Goal: Check status: Check status

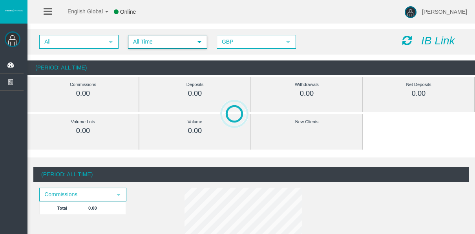
click at [129, 42] on span "All Time" at bounding box center [161, 42] width 64 height 12
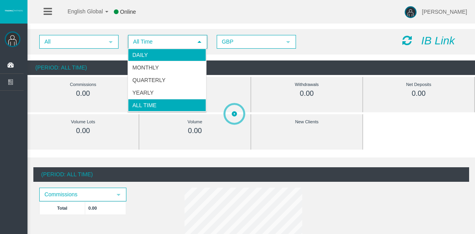
click at [138, 58] on li "Daily" at bounding box center [167, 55] width 78 height 13
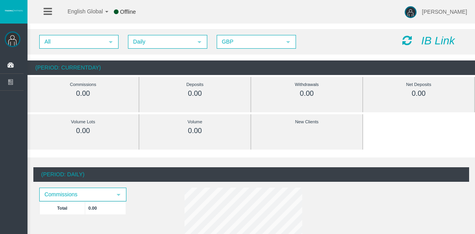
click at [154, 46] on div "All select Daily select 4 GBP select GBP IB Link" at bounding box center [250, 41] width 447 height 25
drag, startPoint x: 154, startPoint y: 46, endPoint x: 154, endPoint y: 41, distance: 5.5
click at [154, 41] on span "Daily" at bounding box center [161, 42] width 64 height 12
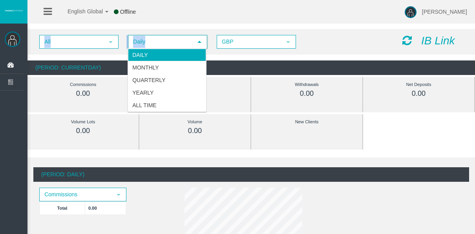
click at [154, 52] on li "Daily" at bounding box center [167, 55] width 78 height 13
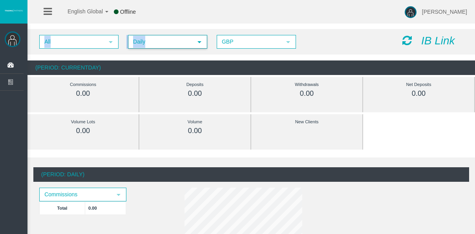
click at [153, 42] on span "Daily" at bounding box center [161, 42] width 64 height 12
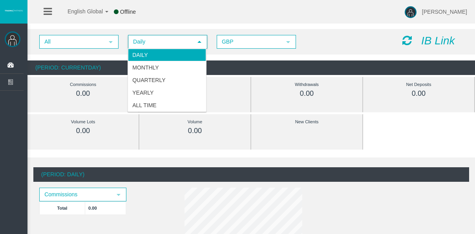
click at [160, 35] on span "Daily select 4" at bounding box center [167, 42] width 79 height 14
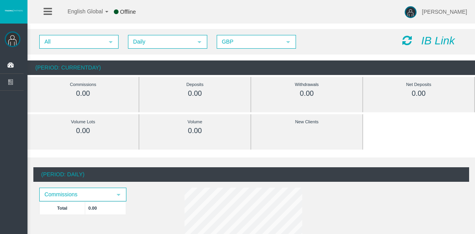
click at [160, 28] on div "All select Daily select 4 GBP select GBP IB Link (Period: CurrentDay) Commissio…" at bounding box center [250, 52] width 447 height 54
click at [151, 40] on span "Daily" at bounding box center [161, 42] width 64 height 12
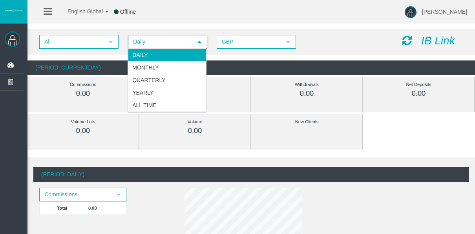
click at [151, 40] on span "Daily" at bounding box center [161, 42] width 64 height 12
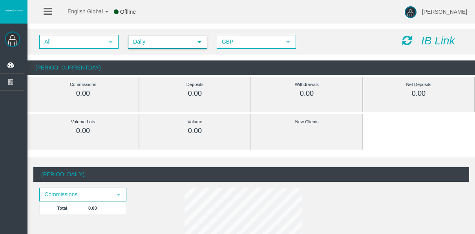
click at [160, 33] on div "All select Daily select 4 GBP select GBP IB Link" at bounding box center [250, 41] width 447 height 25
click at [169, 27] on div "All select Daily select 4 GBP select GBP IB Link (Period: CurrentDay) Commissio…" at bounding box center [250, 52] width 447 height 54
click at [145, 45] on span "Daily" at bounding box center [161, 42] width 64 height 12
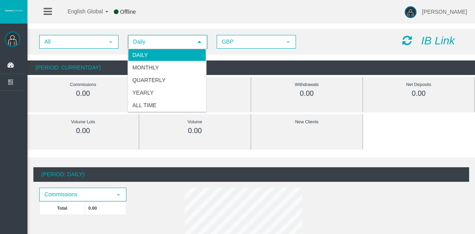
click at [145, 45] on span "Daily" at bounding box center [161, 42] width 64 height 12
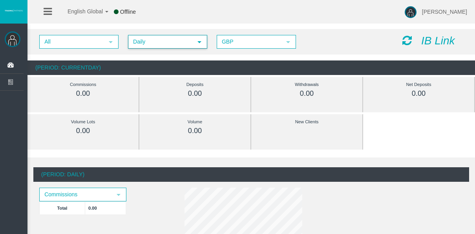
click at [145, 45] on span "Daily" at bounding box center [161, 42] width 64 height 12
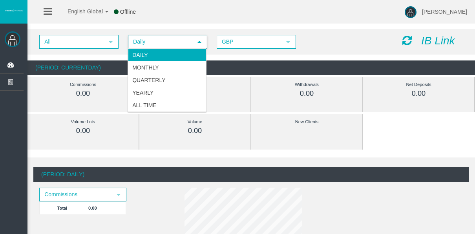
click at [145, 45] on span "Daily" at bounding box center [161, 42] width 64 height 12
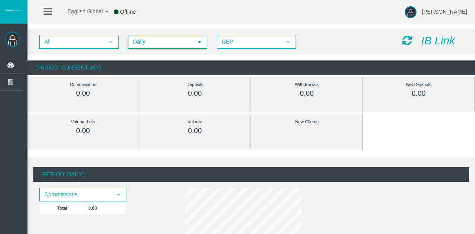
click at [146, 41] on span "Daily" at bounding box center [161, 42] width 64 height 12
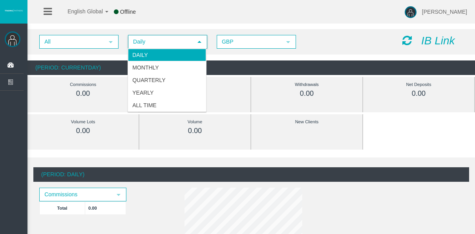
click at [146, 41] on span "Daily" at bounding box center [161, 42] width 64 height 12
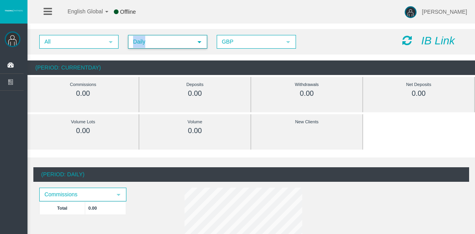
click at [146, 41] on span "Daily" at bounding box center [161, 42] width 64 height 12
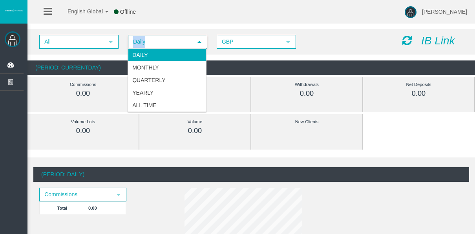
click at [145, 37] on span "Daily" at bounding box center [161, 42] width 64 height 12
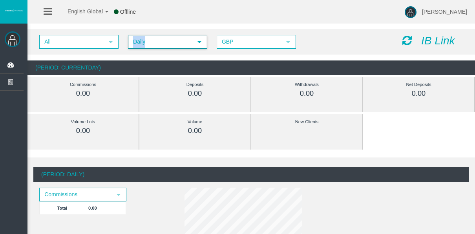
click at [148, 42] on span "Daily" at bounding box center [161, 42] width 64 height 12
click at [236, 55] on div "All select Daily select 4 GBP select GBP IB Link (Period: CurrentDay) Commissio…" at bounding box center [250, 52] width 447 height 54
drag, startPoint x: 236, startPoint y: 55, endPoint x: 151, endPoint y: 51, distance: 86.0
click at [151, 51] on div "All select Daily select 4 GBP select GBP IB Link (Period: CurrentDay) Commissio…" at bounding box center [250, 52] width 447 height 54
click at [157, 56] on div "All select Daily select 4 GBP select GBP IB Link (Period: CurrentDay) Commissio…" at bounding box center [250, 52] width 447 height 54
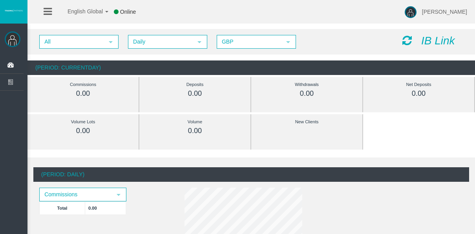
drag, startPoint x: 28, startPoint y: 39, endPoint x: 270, endPoint y: 50, distance: 242.2
click at [268, 50] on div "All select Daily select 4 GBP select GBP IB Link" at bounding box center [250, 41] width 447 height 25
drag, startPoint x: 338, startPoint y: 43, endPoint x: 298, endPoint y: 45, distance: 40.8
click at [298, 45] on div "All select Daily select 4 GBP select GBP" at bounding box center [214, 42] width 363 height 14
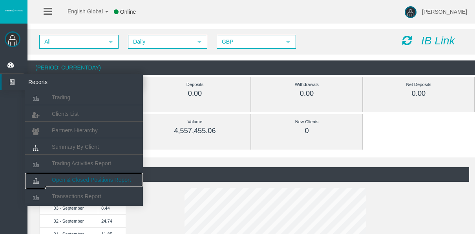
click at [80, 181] on span "Open & Closed Positions Report" at bounding box center [91, 179] width 79 height 6
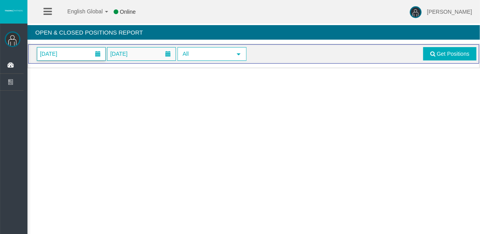
click at [60, 51] on span "01/09/2025" at bounding box center [49, 53] width 22 height 11
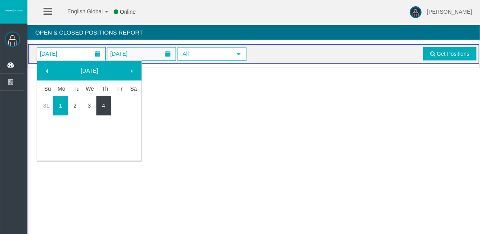
click at [107, 107] on link "4" at bounding box center [103, 105] width 15 height 14
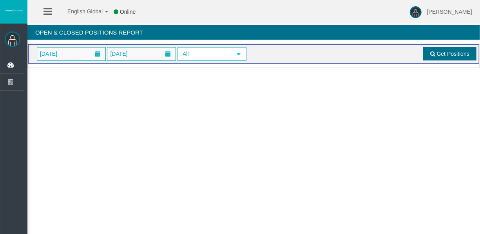
click at [451, 53] on span "Get Positions" at bounding box center [453, 54] width 33 height 6
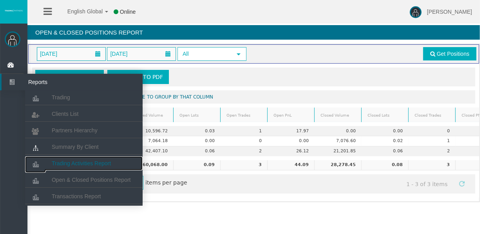
click at [69, 165] on span "Trading Activities Report" at bounding box center [81, 163] width 59 height 6
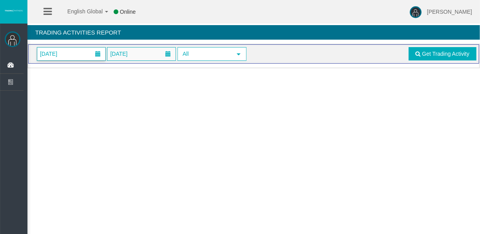
click at [60, 51] on span "01/09/2025" at bounding box center [49, 53] width 22 height 11
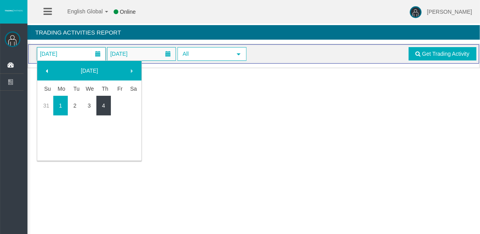
click at [109, 107] on link "4" at bounding box center [103, 105] width 15 height 14
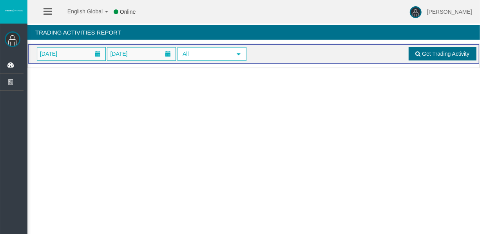
click at [411, 57] on link "Get Trading Activity" at bounding box center [443, 53] width 68 height 13
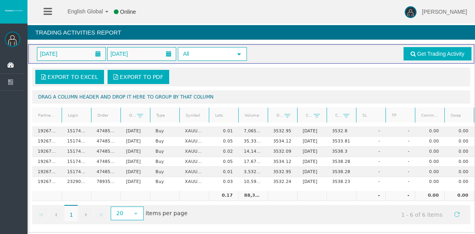
scroll to position [7, 0]
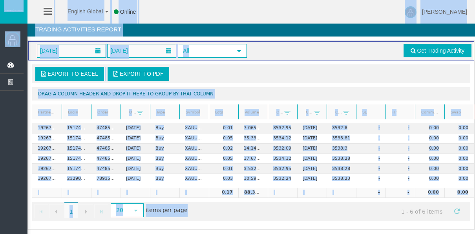
drag, startPoint x: 265, startPoint y: 231, endPoint x: 237, endPoint y: 233, distance: 27.5
click at [238, 233] on div "Tyler Pearson Dashboard Reports Trading Clients List" at bounding box center [244, 115] width 461 height 237
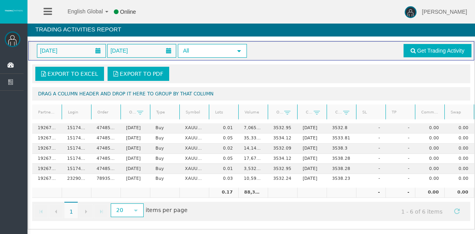
click at [238, 233] on div "Tyler Pearson Dashboard Reports Trading Clients List" at bounding box center [244, 115] width 461 height 237
drag, startPoint x: 209, startPoint y: 216, endPoint x: 261, endPoint y: 220, distance: 51.5
click at [261, 220] on div "Export to Excel Export to PDF Drag a column header and drop it here to group by…" at bounding box center [250, 142] width 445 height 164
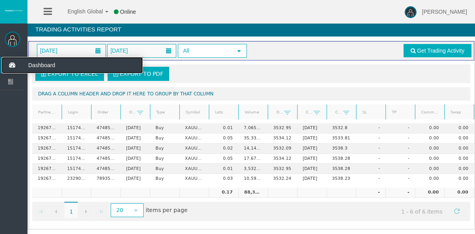
click at [12, 66] on icon at bounding box center [12, 65] width 21 height 16
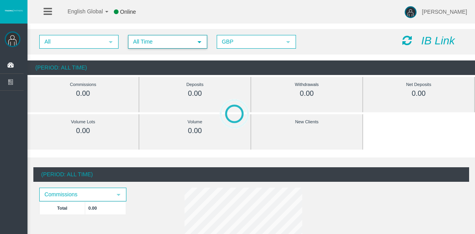
click at [140, 41] on span "All Time" at bounding box center [161, 42] width 64 height 12
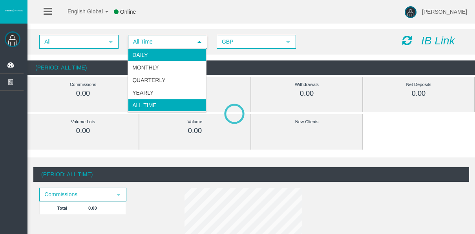
click at [148, 59] on li "Daily" at bounding box center [167, 55] width 78 height 13
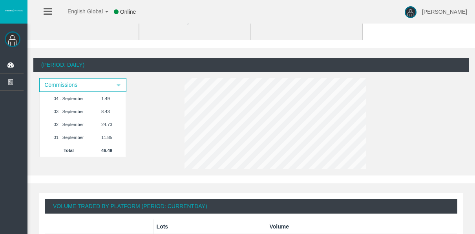
scroll to position [79, 0]
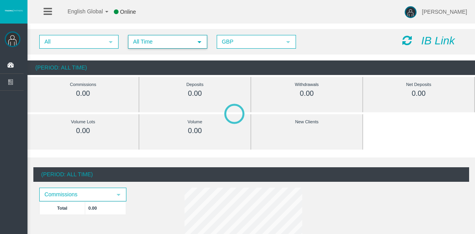
click at [136, 43] on span "All Time" at bounding box center [161, 42] width 64 height 12
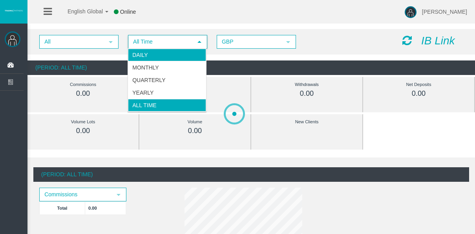
click at [139, 56] on li "Daily" at bounding box center [167, 55] width 78 height 13
